Goal: Complete application form: Complete application form

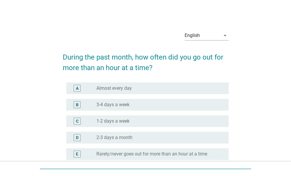
click at [132, 88] on div "radio_button_unchecked Almost every day" at bounding box center [157, 88] width 123 height 6
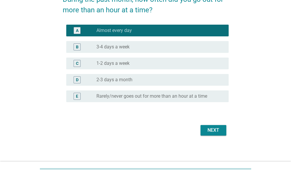
scroll to position [59, 0]
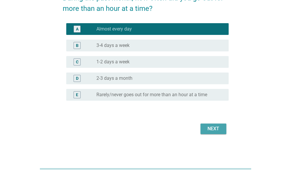
click at [216, 126] on div "Next" at bounding box center [213, 128] width 16 height 7
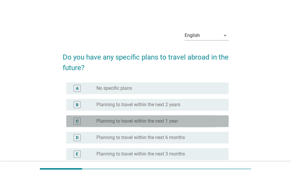
click at [189, 120] on div "radio_button_unchecked Planning to travel within the next 1 year" at bounding box center [157, 121] width 123 height 6
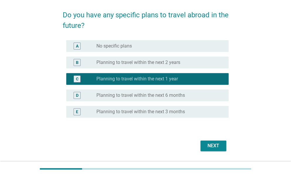
scroll to position [59, 0]
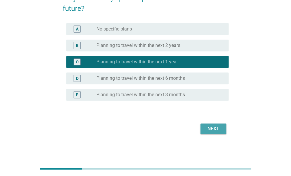
click at [214, 126] on div "Next" at bounding box center [213, 128] width 16 height 7
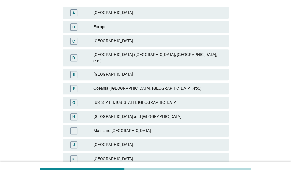
scroll to position [117, 0]
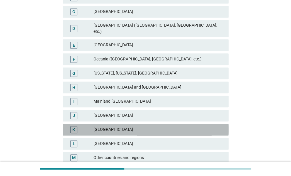
click at [192, 126] on div "[GEOGRAPHIC_DATA]" at bounding box center [158, 129] width 130 height 7
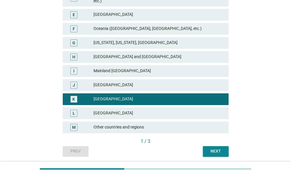
scroll to position [163, 0]
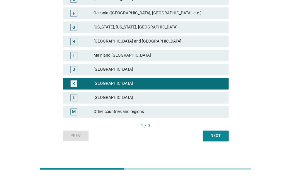
click at [212, 132] on div "Next" at bounding box center [215, 135] width 16 height 6
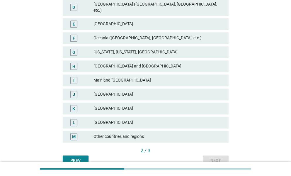
scroll to position [146, 0]
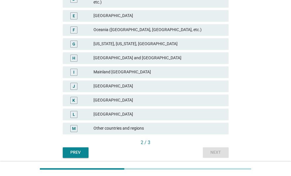
click at [180, 111] on div "[GEOGRAPHIC_DATA]" at bounding box center [158, 114] width 130 height 7
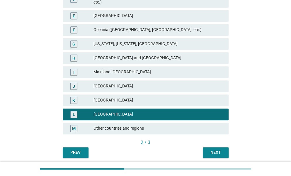
click at [216, 149] on div "Next" at bounding box center [215, 152] width 16 height 6
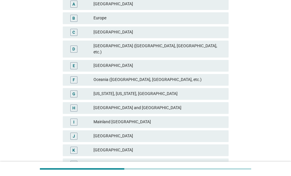
scroll to position [88, 0]
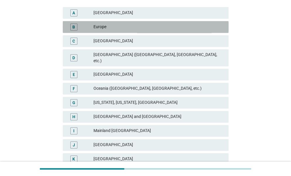
click at [145, 25] on div "Europe" at bounding box center [158, 26] width 130 height 7
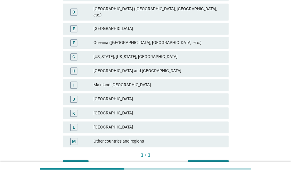
scroll to position [163, 0]
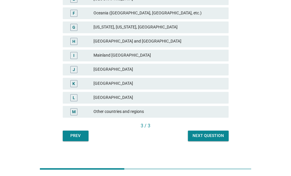
click at [211, 132] on div "Next question" at bounding box center [207, 135] width 31 height 6
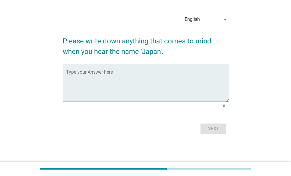
scroll to position [0, 0]
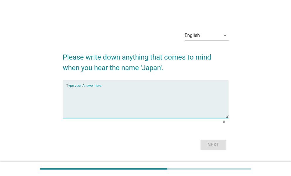
click at [177, 99] on textarea "Type your Answer here" at bounding box center [147, 102] width 162 height 31
click at [133, 94] on textarea "Matcha, g" at bounding box center [147, 102] width 162 height 31
click at [89, 92] on textarea "Matcha, g" at bounding box center [147, 102] width 162 height 31
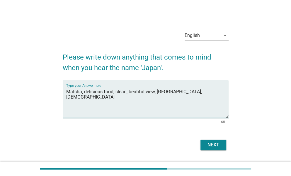
type textarea "Matcha, delicious food, clean, beutiful view, [GEOGRAPHIC_DATA], [DEMOGRAPHIC_D…"
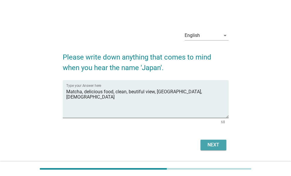
click at [222, 145] on button "Next" at bounding box center [213, 144] width 26 height 11
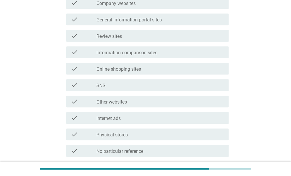
scroll to position [205, 0]
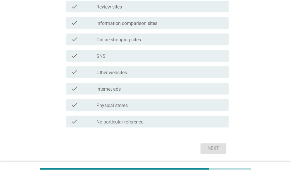
click at [156, 88] on div "check_box_outline_blank Internet ads" at bounding box center [159, 88] width 127 height 7
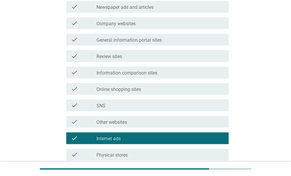
scroll to position [146, 0]
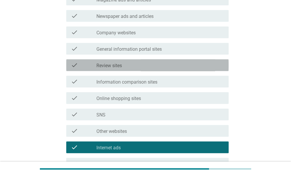
click at [154, 65] on div "check_box_outline_blank Review sites" at bounding box center [159, 65] width 127 height 7
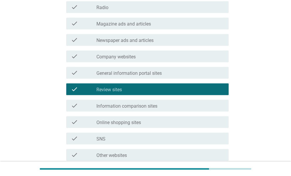
scroll to position [117, 0]
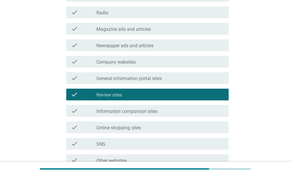
click at [185, 109] on div "check_box_outline_blank Information comparison sites" at bounding box center [159, 110] width 127 height 7
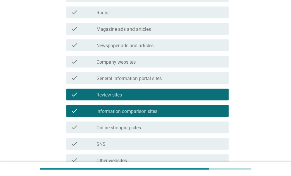
scroll to position [225, 0]
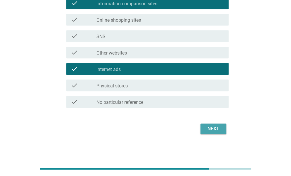
click at [205, 129] on div "Next" at bounding box center [213, 128] width 16 height 7
